Goal: Unclear: Browse casually

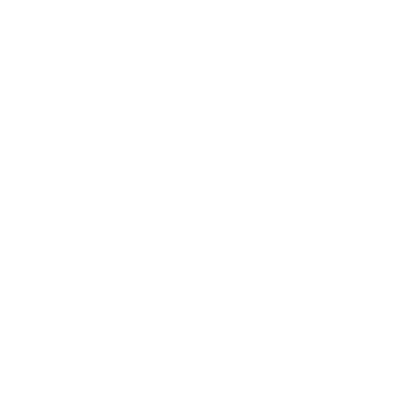
click at [3, 150] on div at bounding box center [261, 170] width 523 height 338
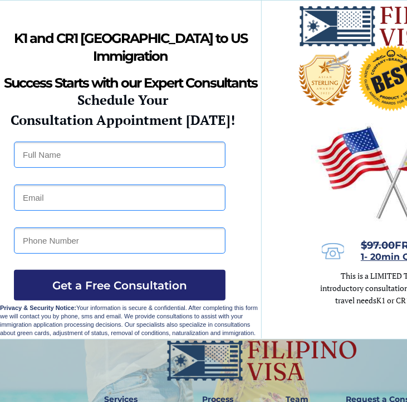
click at [3, 150] on div at bounding box center [261, 170] width 523 height 338
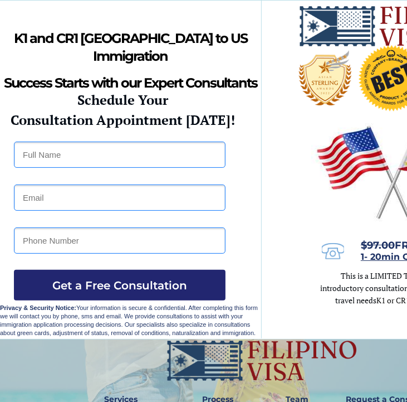
click at [3, 150] on div at bounding box center [261, 170] width 523 height 338
drag, startPoint x: 0, startPoint y: 0, endPoint x: 7, endPoint y: 147, distance: 147.2
click at [7, 147] on div at bounding box center [261, 170] width 523 height 338
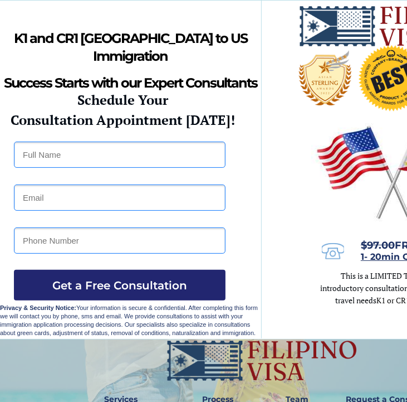
click at [7, 147] on div at bounding box center [261, 170] width 523 height 338
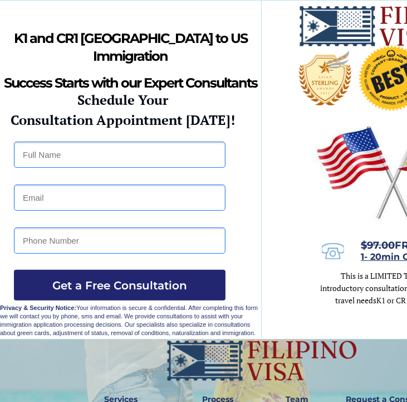
click at [7, 147] on div at bounding box center [261, 170] width 523 height 338
